Goal: Information Seeking & Learning: Learn about a topic

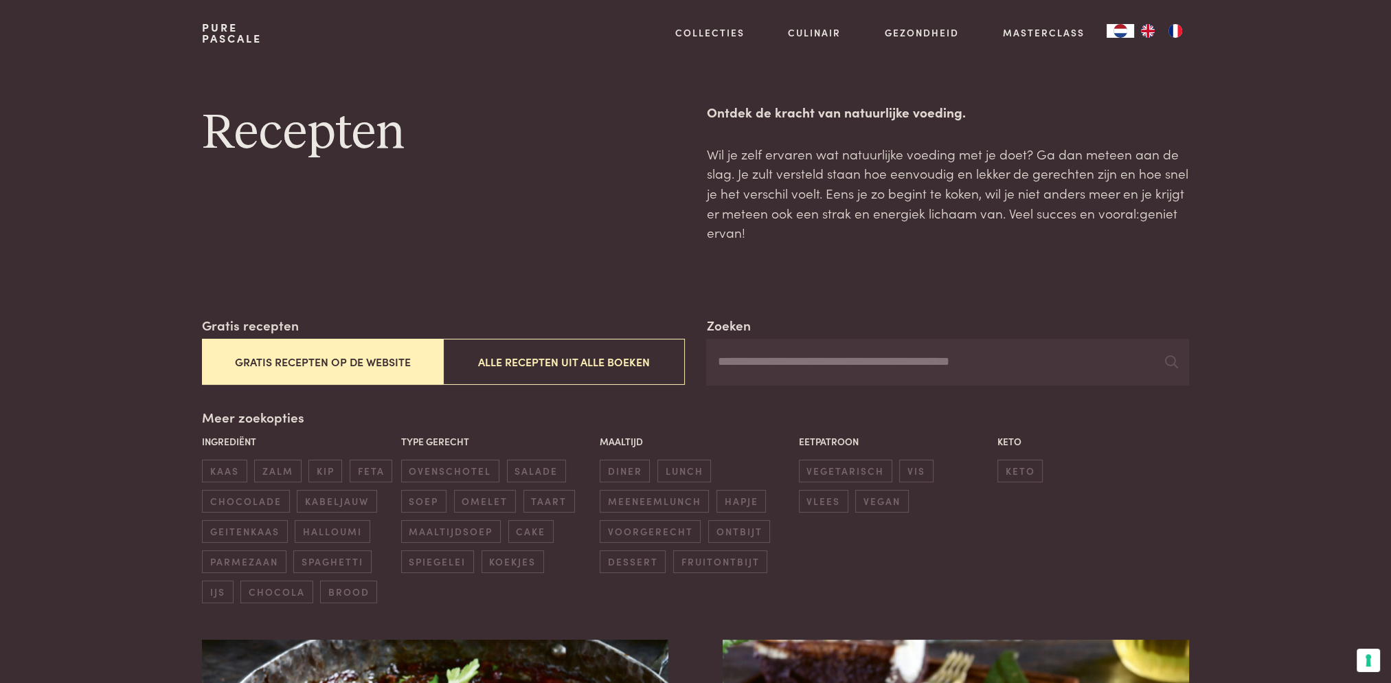
click at [341, 361] on button "Gratis recepten op de website" at bounding box center [322, 362] width 241 height 46
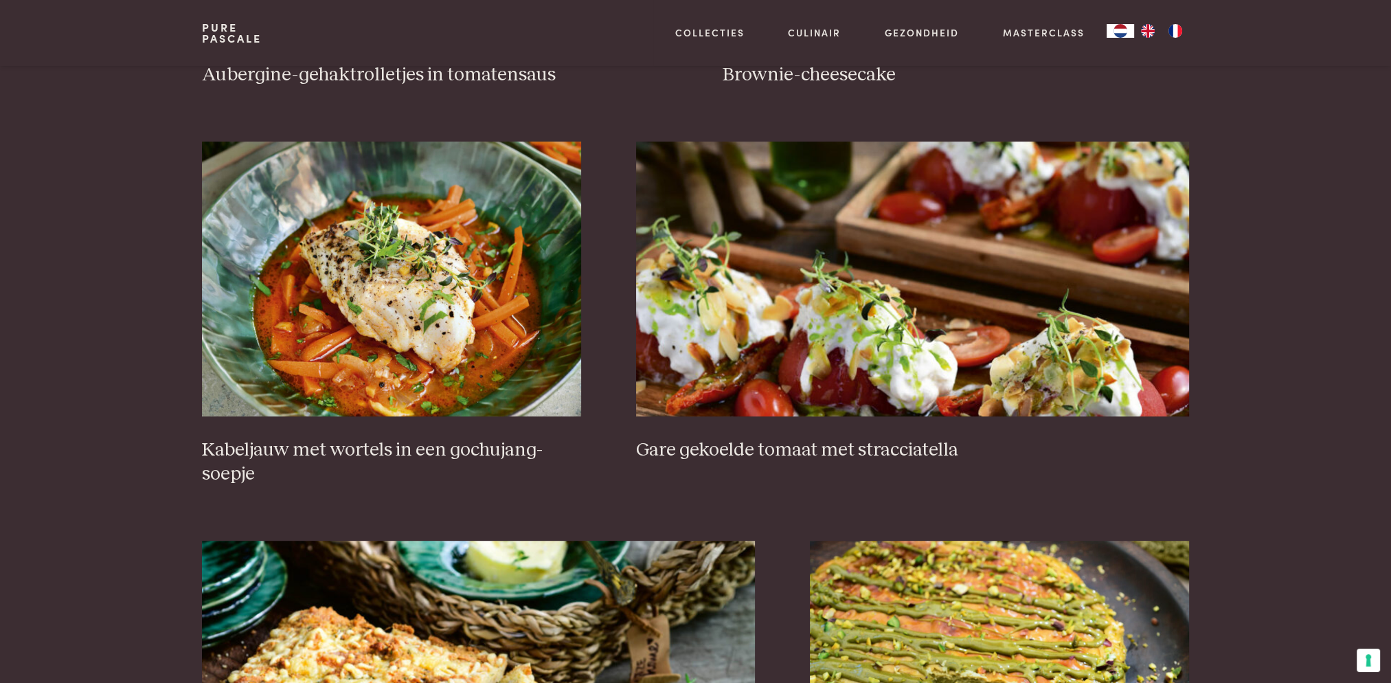
scroll to position [934, 0]
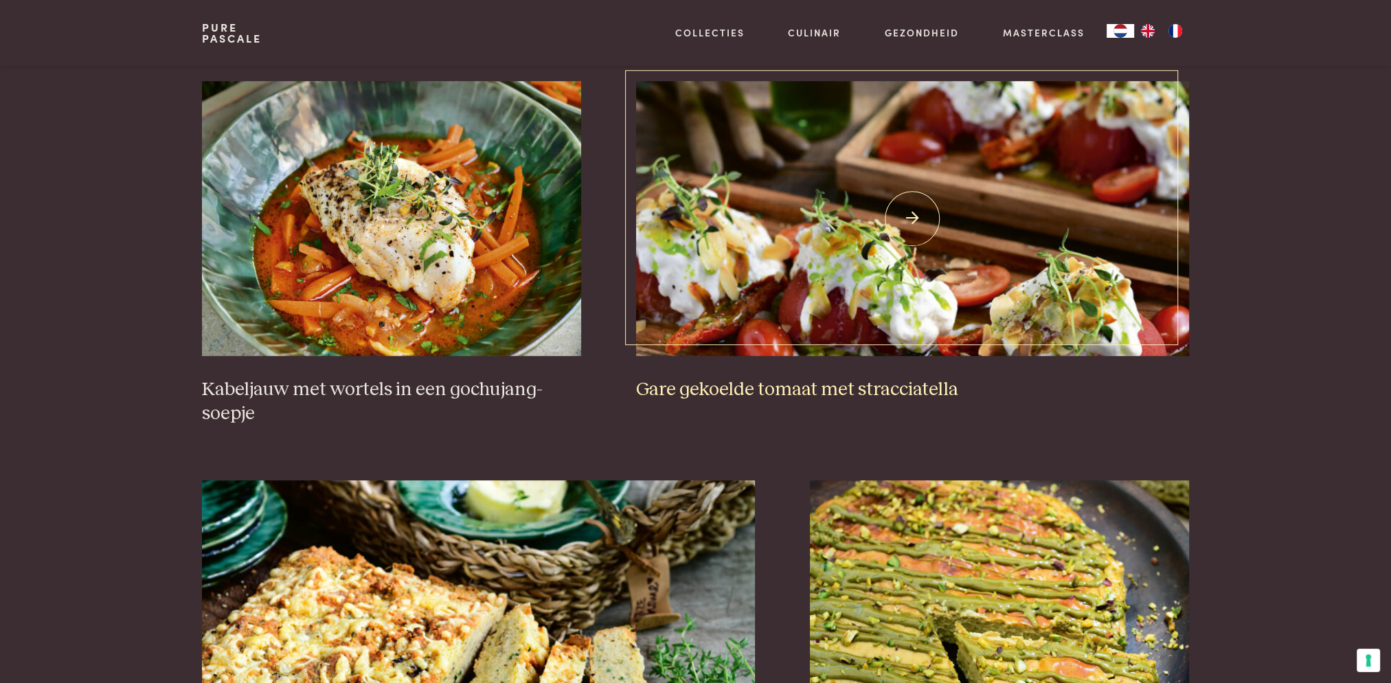
click at [870, 237] on img at bounding box center [912, 218] width 553 height 275
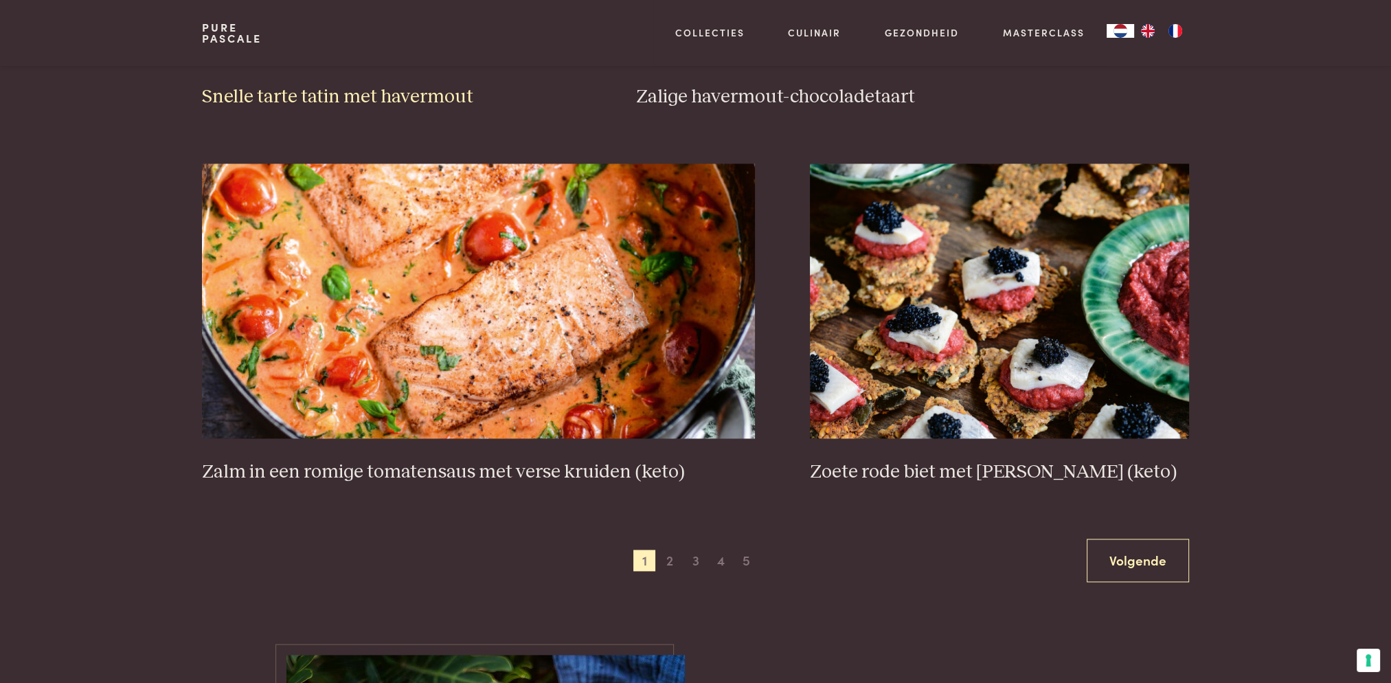
scroll to position [2377, 0]
click at [670, 559] on span "2" at bounding box center [670, 560] width 22 height 22
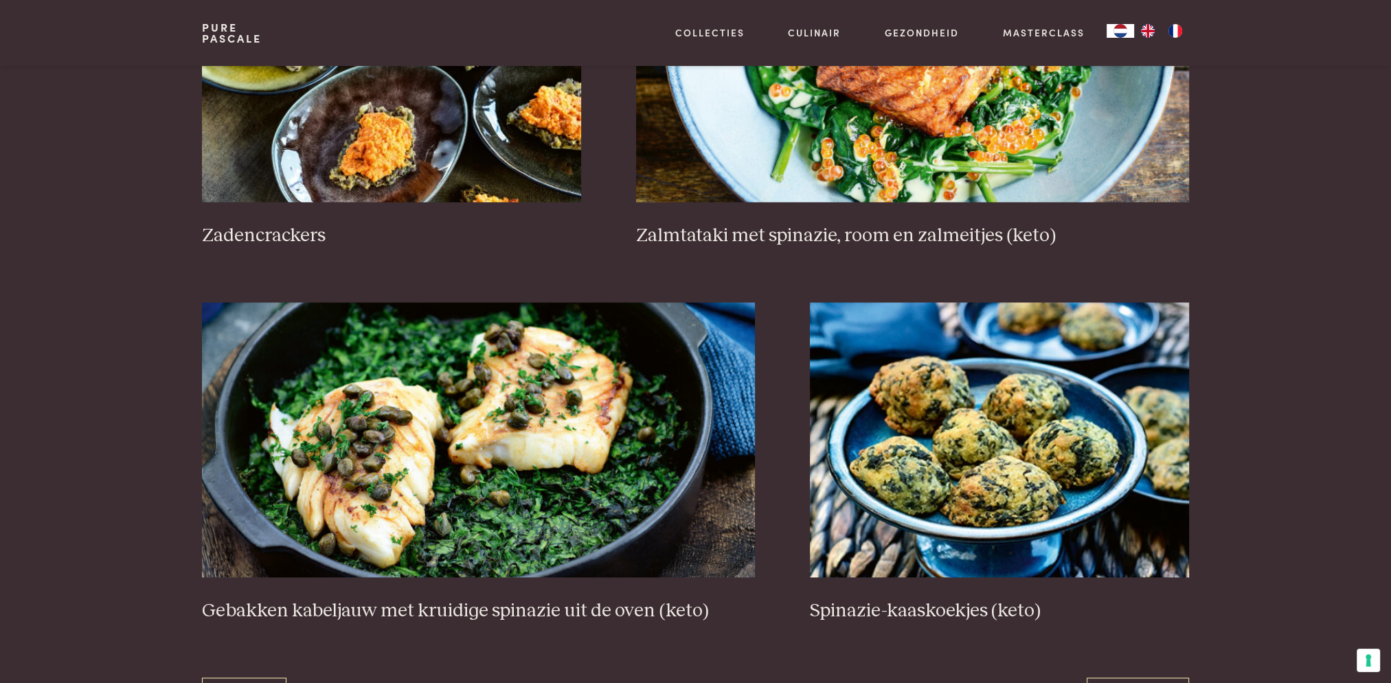
scroll to position [2445, 0]
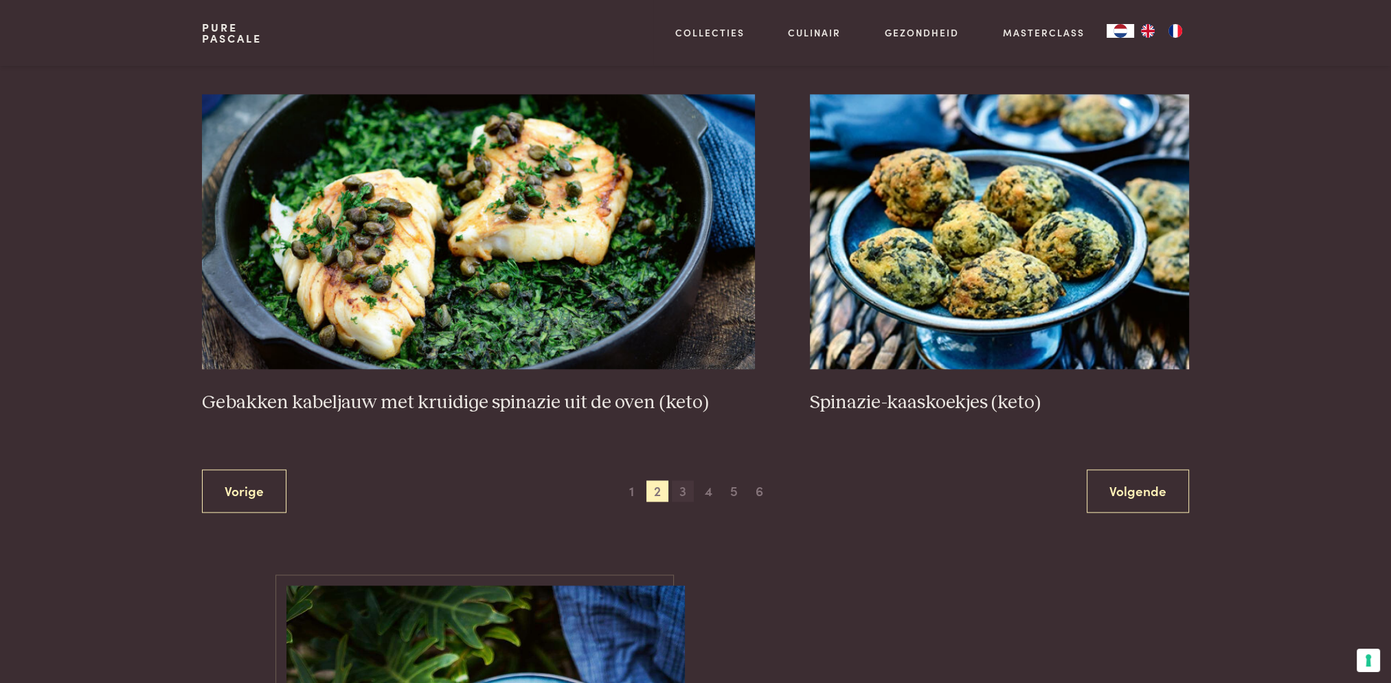
click at [682, 493] on span "3" at bounding box center [683, 491] width 22 height 22
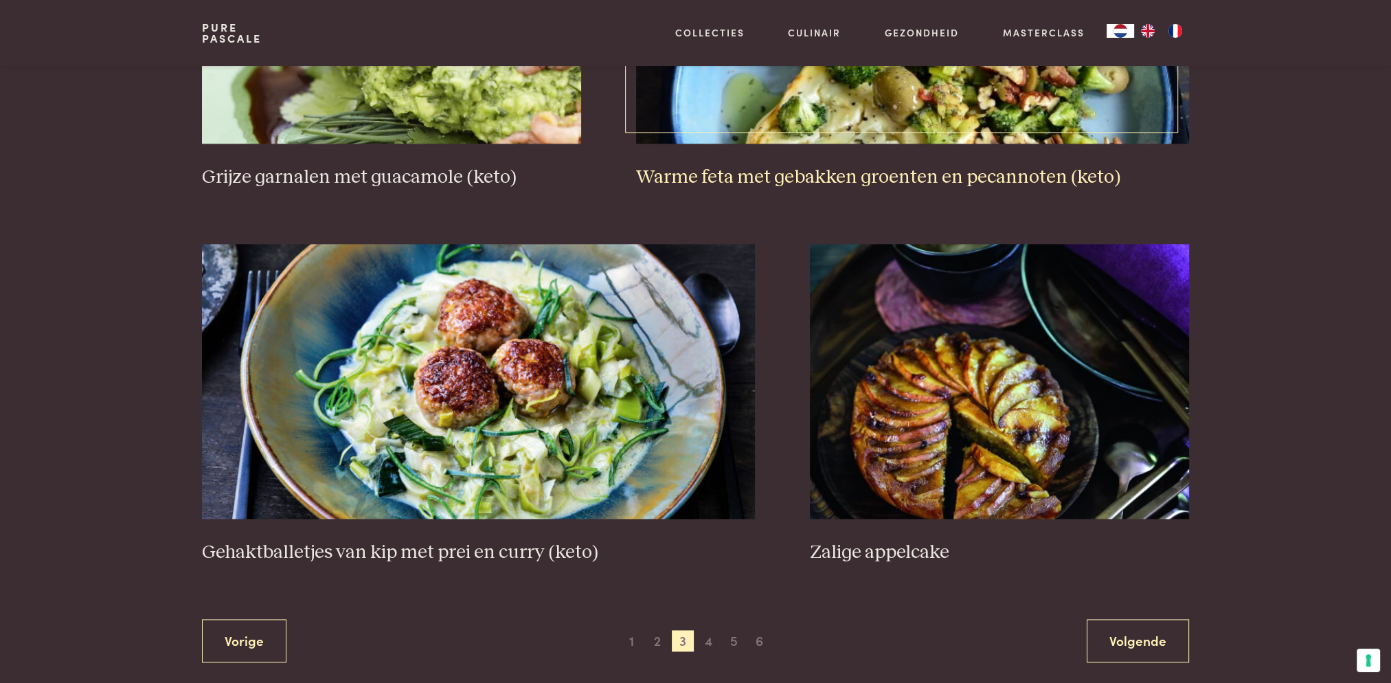
scroll to position [2583, 0]
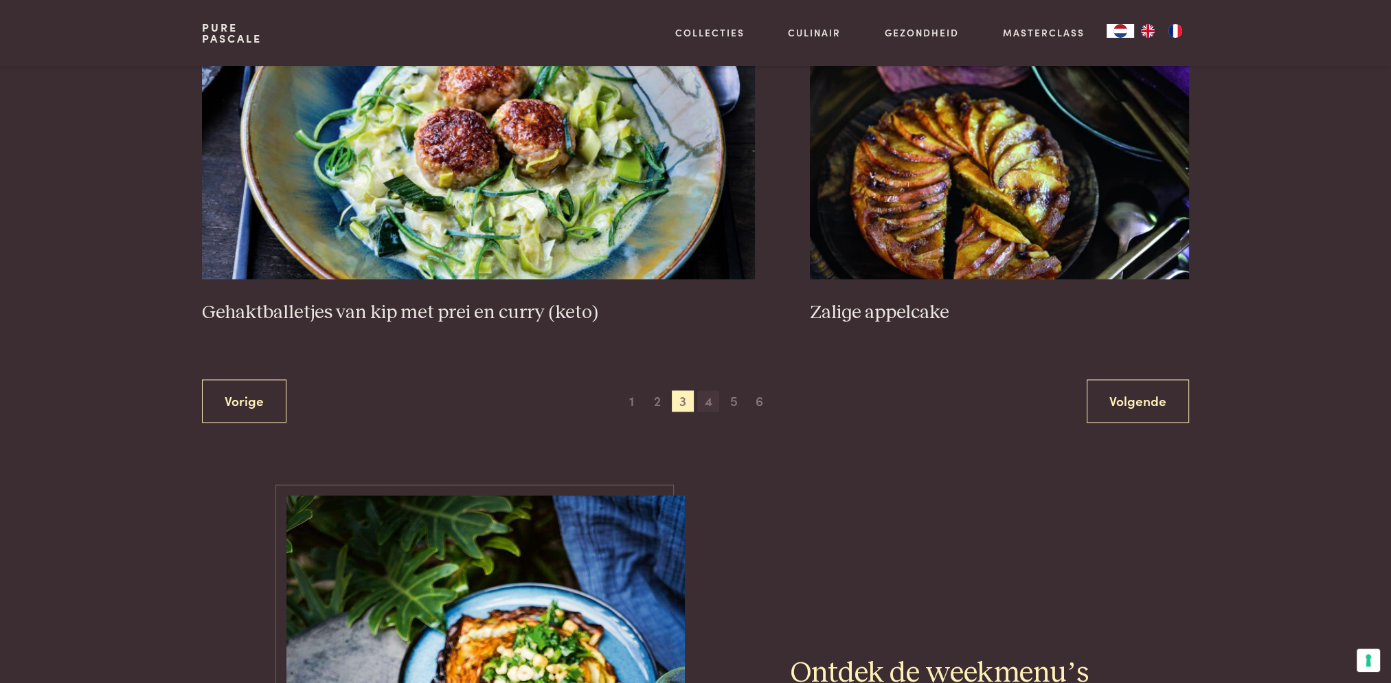
click at [708, 402] on span "4" at bounding box center [708, 401] width 22 height 22
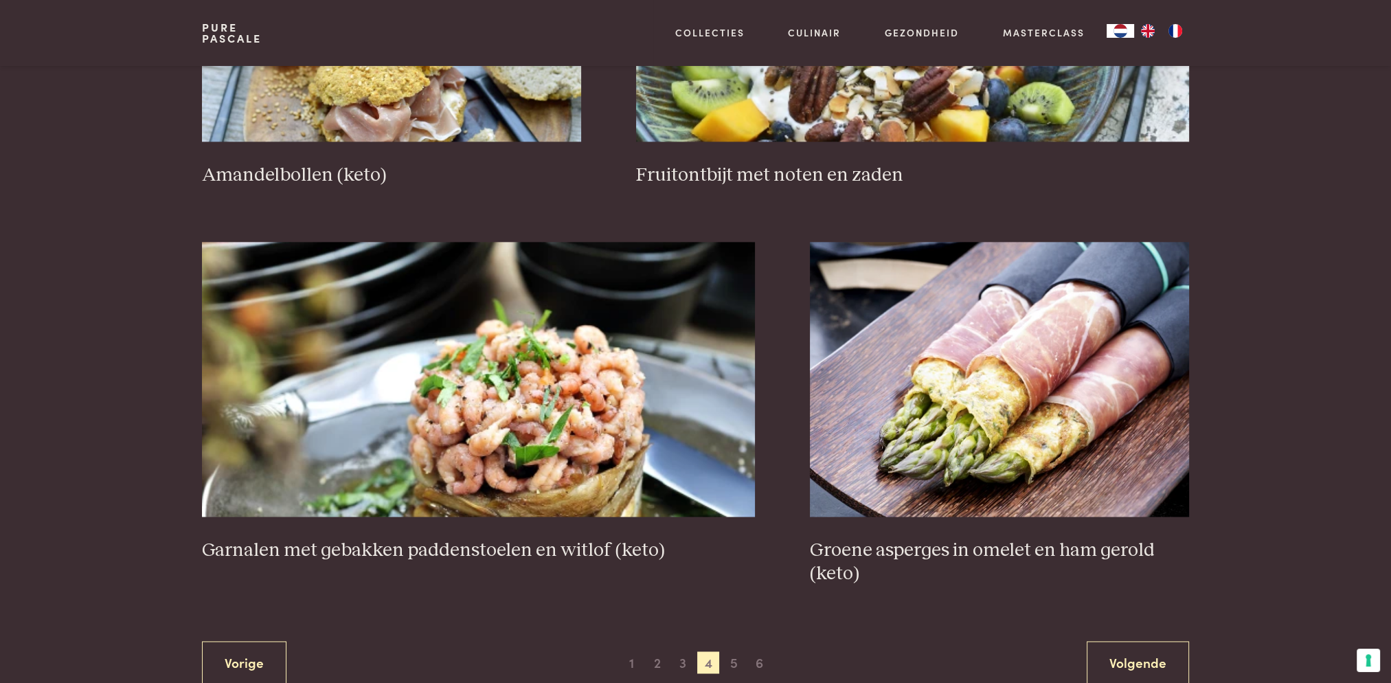
scroll to position [2308, 0]
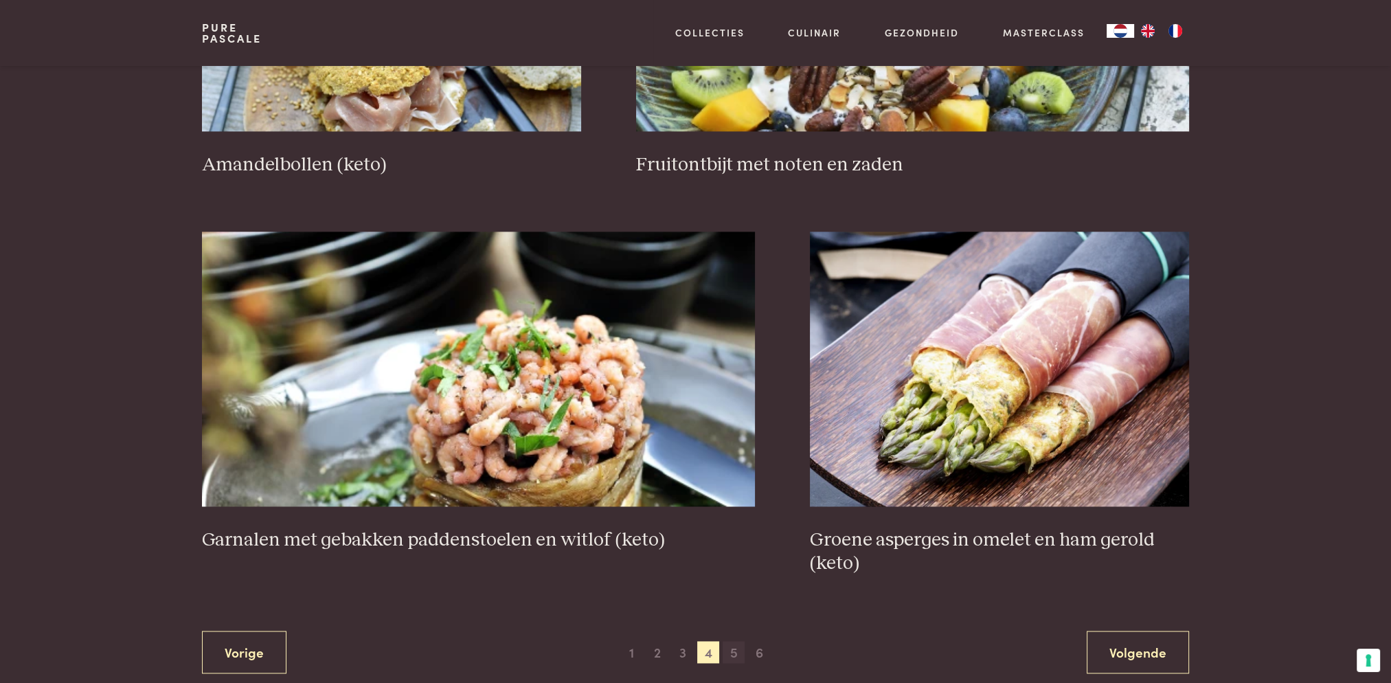
click at [737, 652] on span "5" at bounding box center [734, 652] width 22 height 22
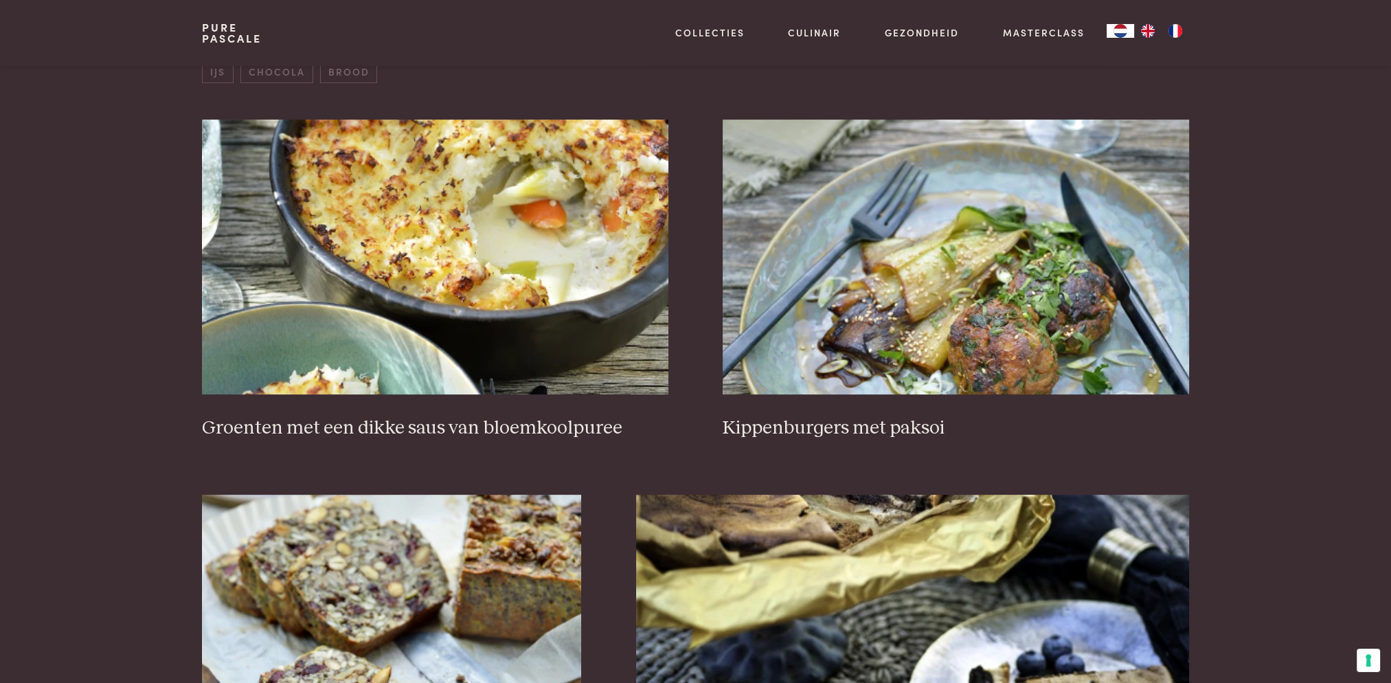
scroll to position [521, 0]
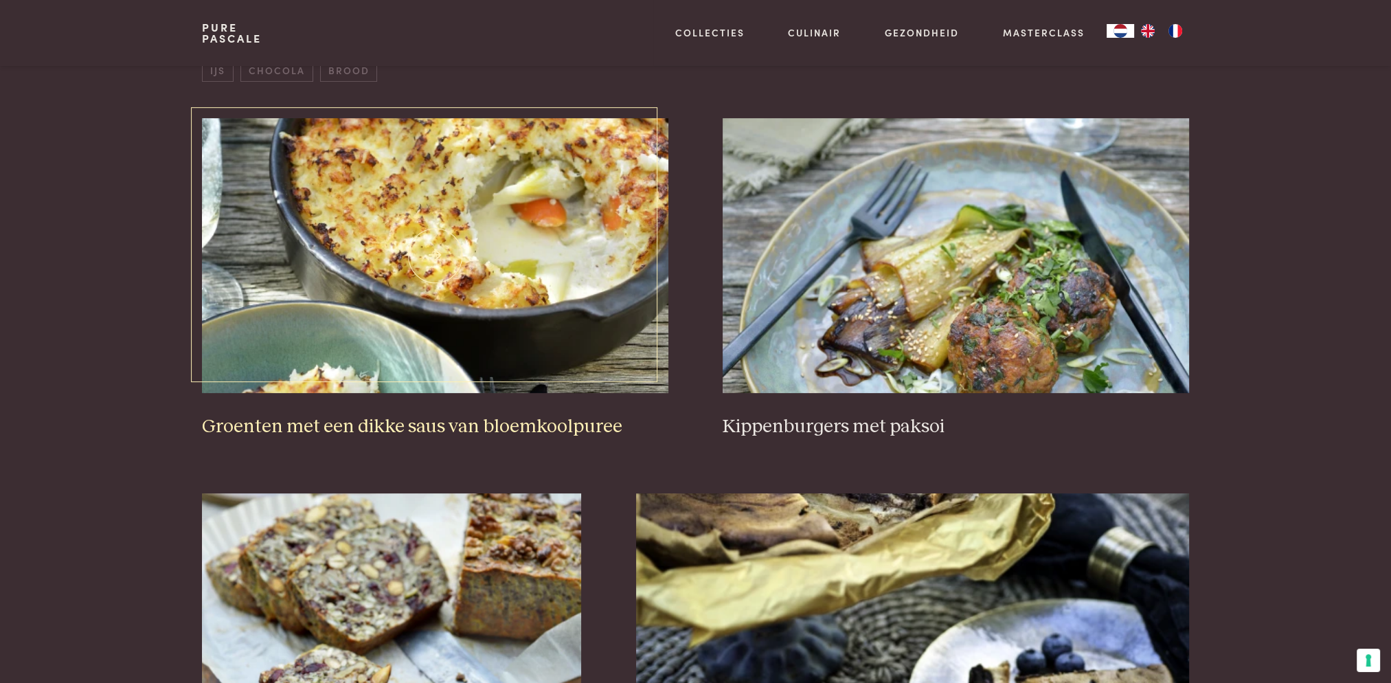
click at [513, 224] on img at bounding box center [435, 255] width 466 height 275
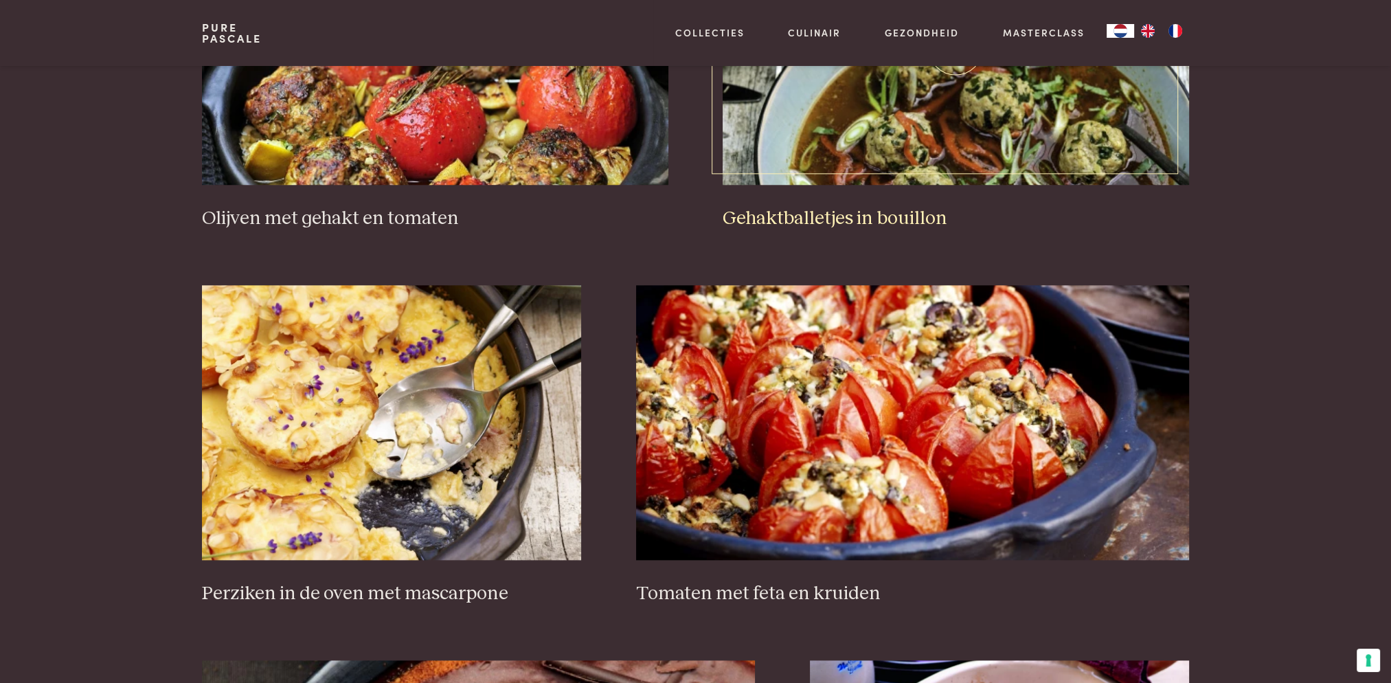
scroll to position [1896, 0]
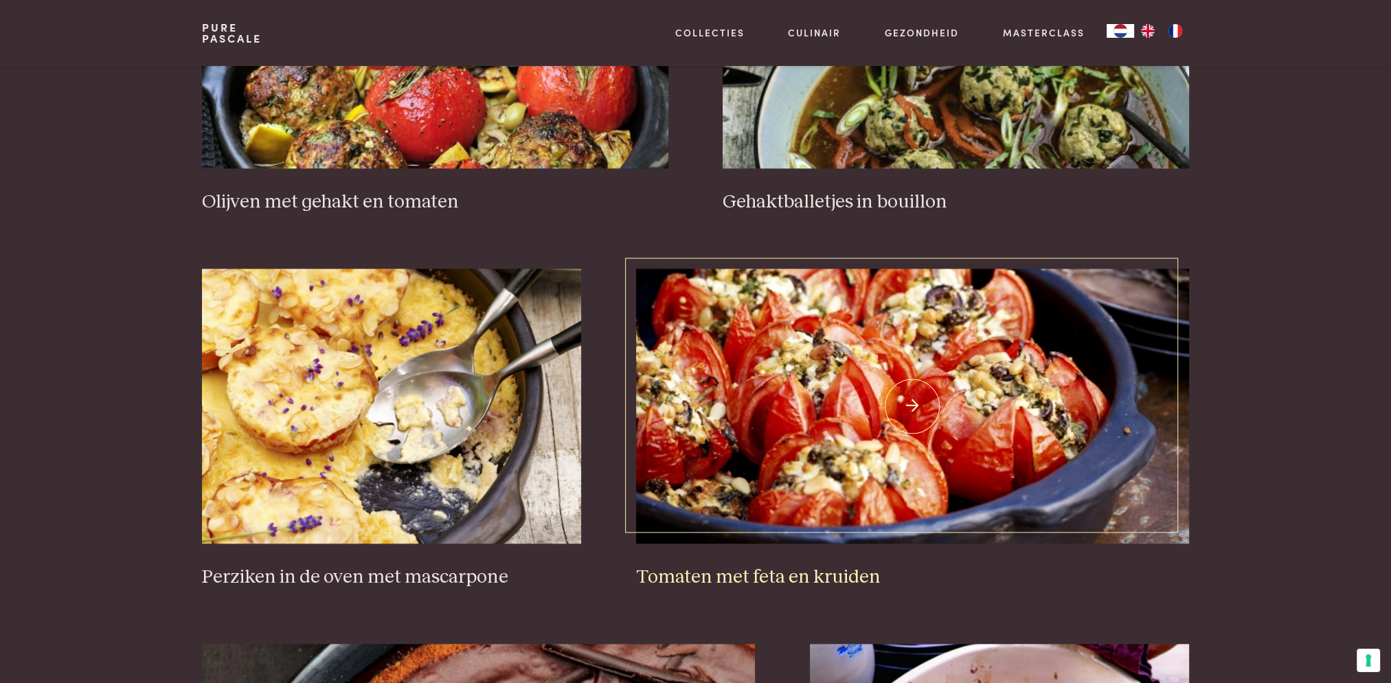
click at [871, 393] on img at bounding box center [912, 406] width 553 height 275
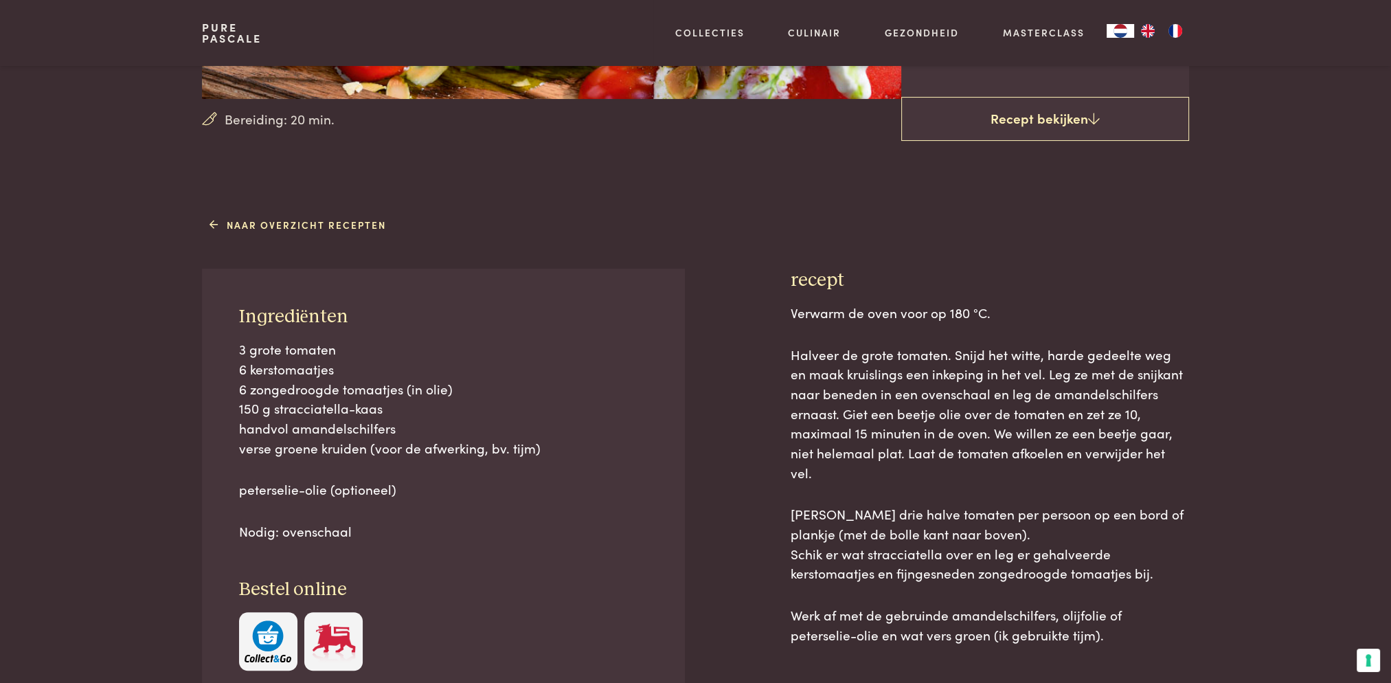
scroll to position [412, 0]
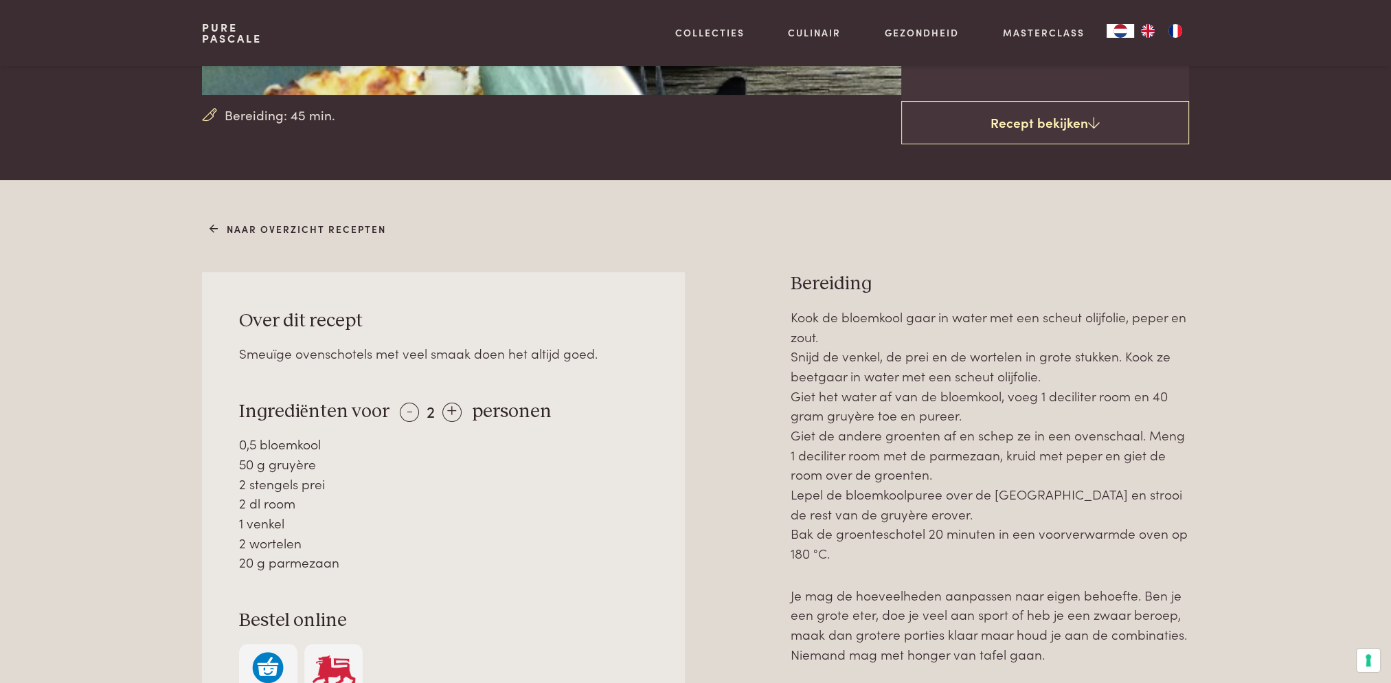
scroll to position [550, 0]
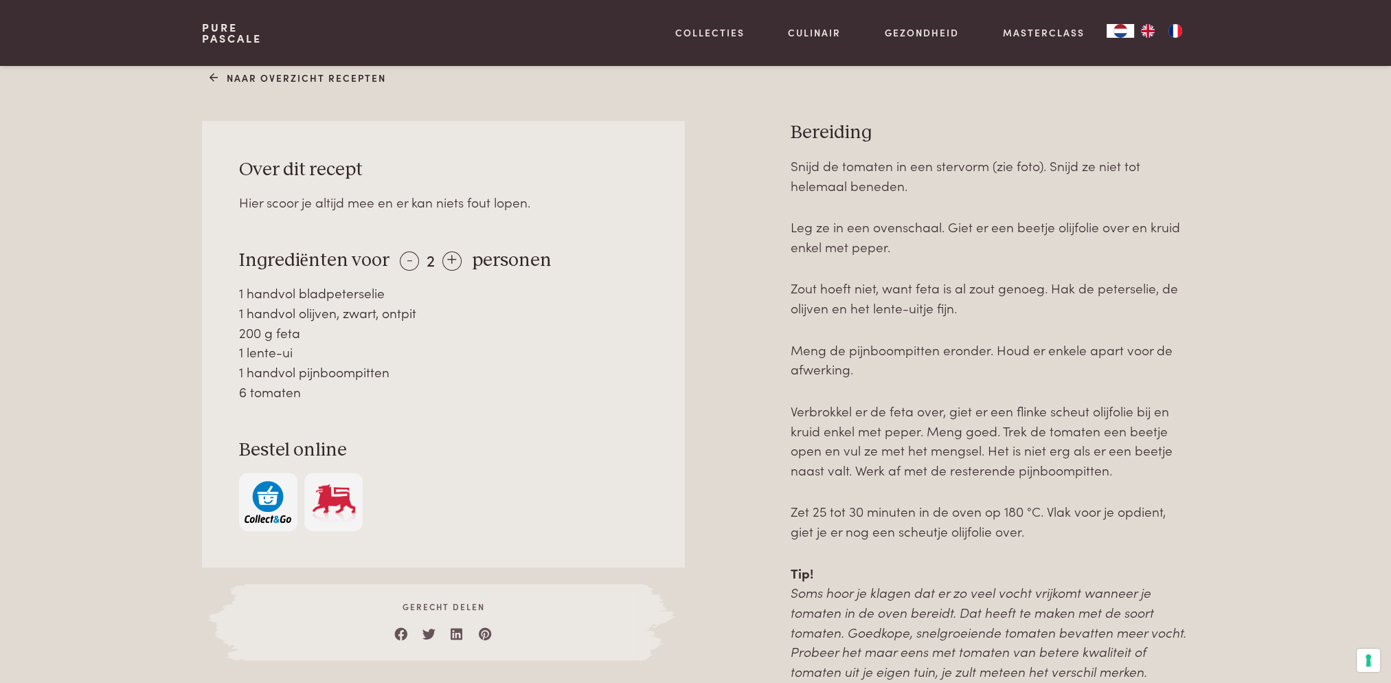
scroll to position [618, 0]
